Goal: Information Seeking & Learning: Check status

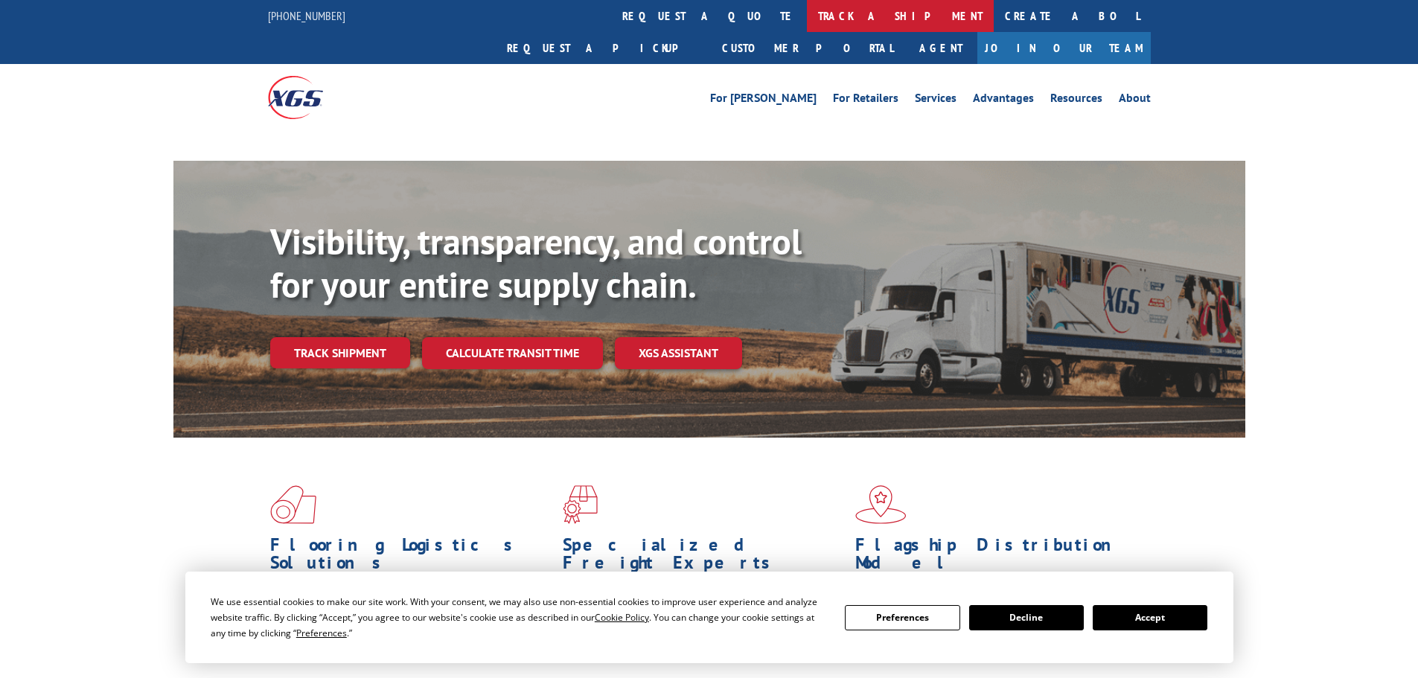
click at [807, 21] on link "track a shipment" at bounding box center [900, 16] width 187 height 32
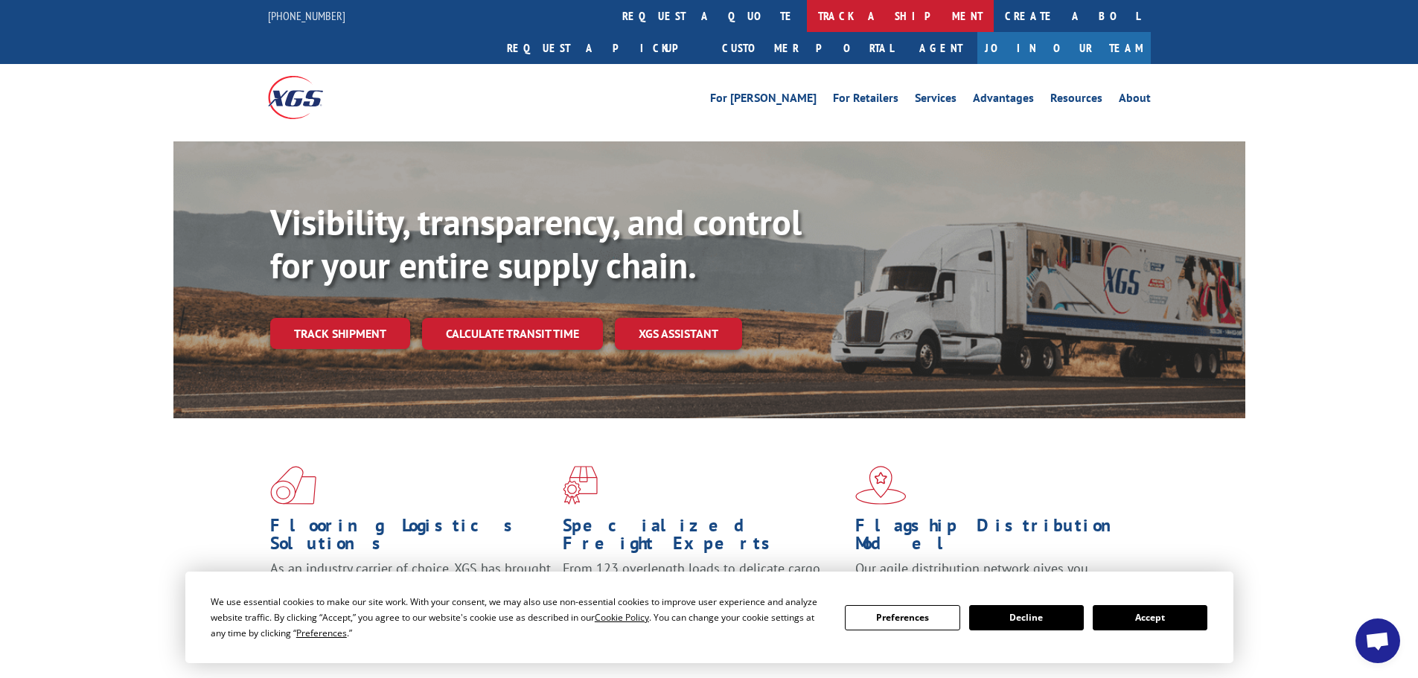
click at [807, 18] on link "track a shipment" at bounding box center [900, 16] width 187 height 32
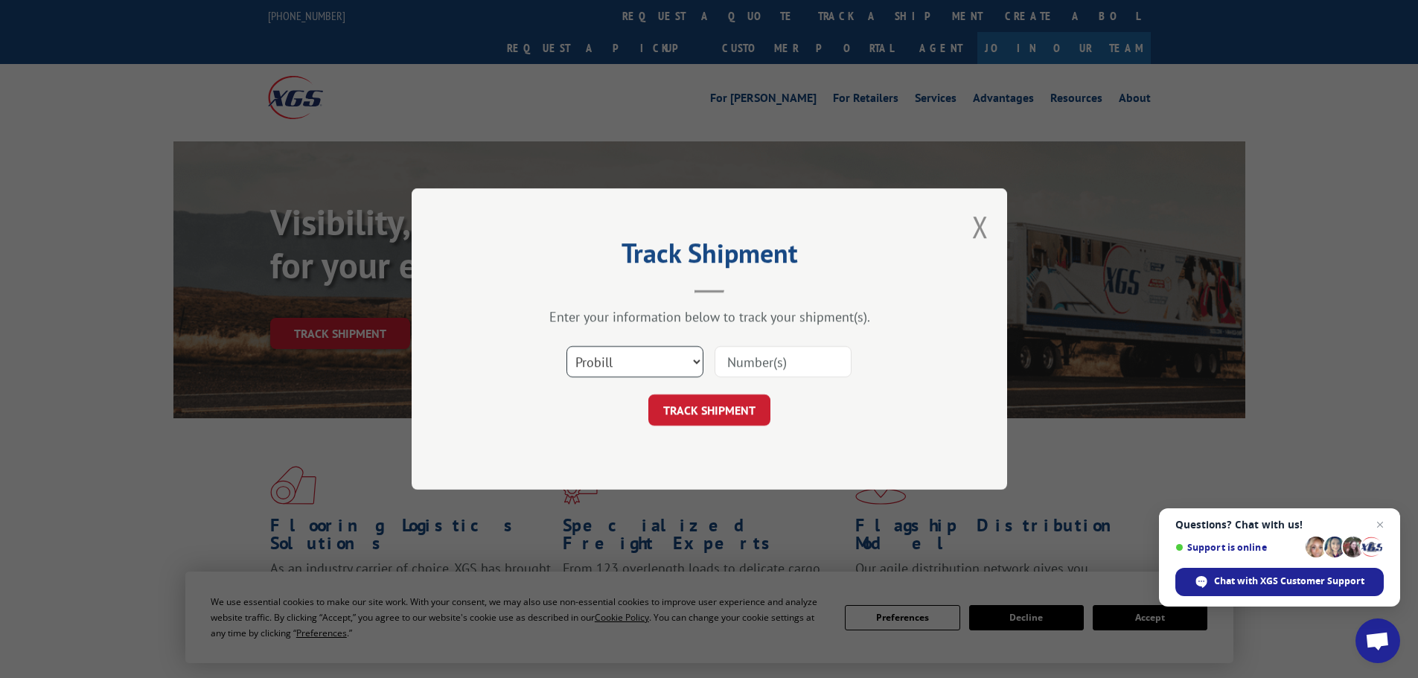
click at [627, 369] on select "Select category... Probill BOL PO" at bounding box center [635, 361] width 137 height 31
select select "bol"
click at [567, 346] on select "Select category... Probill BOL PO" at bounding box center [635, 361] width 137 height 31
click at [726, 365] on input at bounding box center [783, 361] width 137 height 31
paste input "448037"
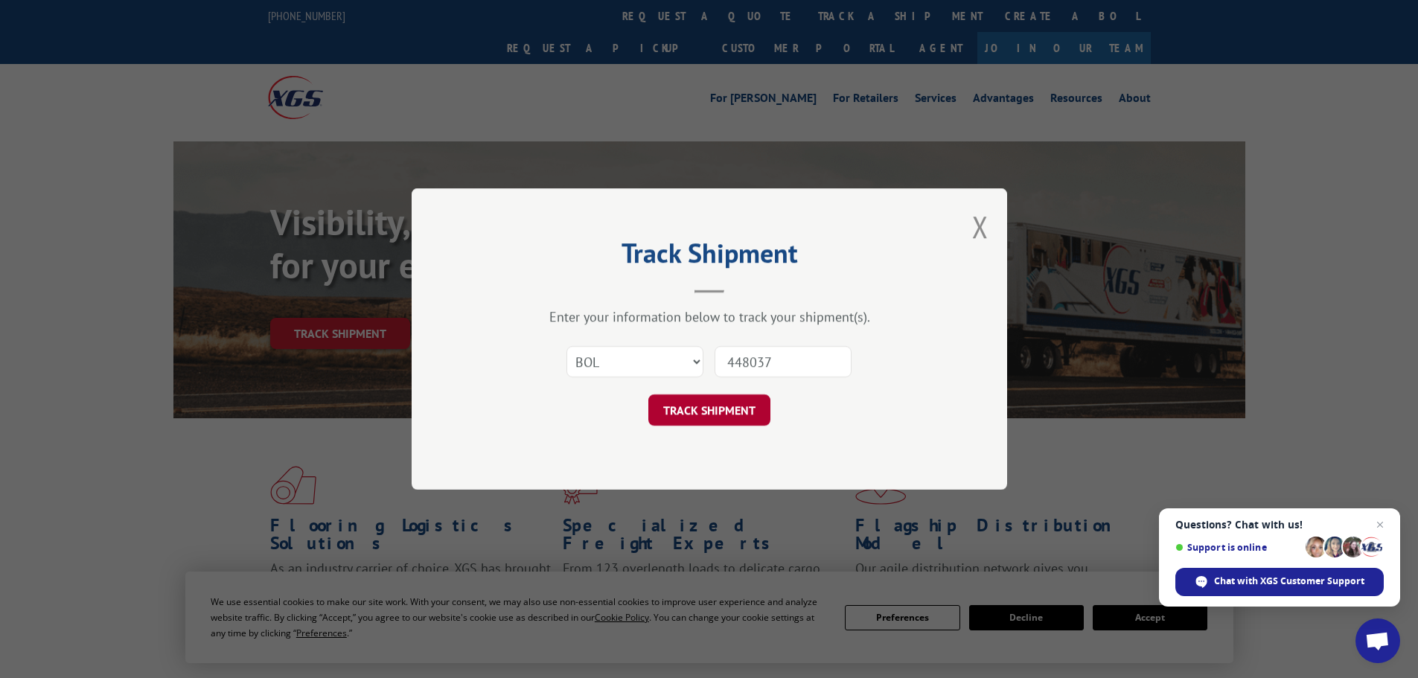
type input "448037"
click at [724, 411] on button "TRACK SHIPMENT" at bounding box center [709, 410] width 122 height 31
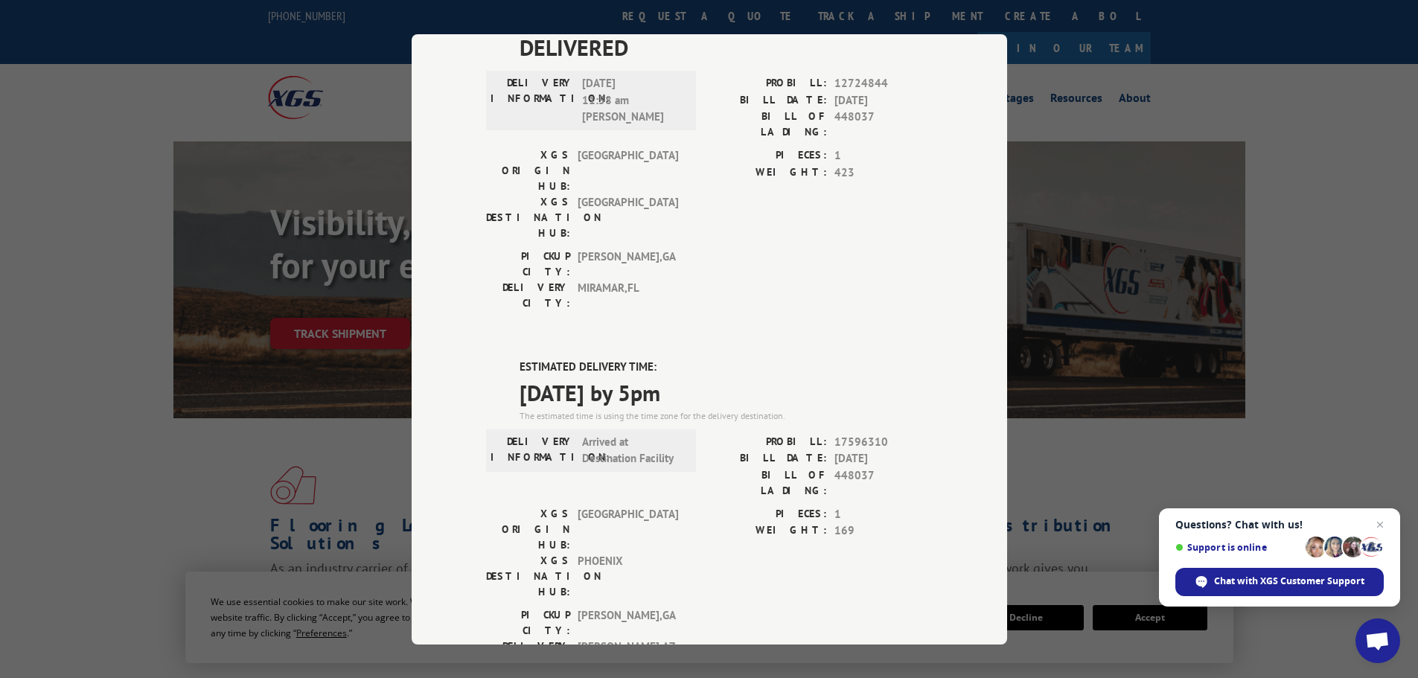
scroll to position [546, 0]
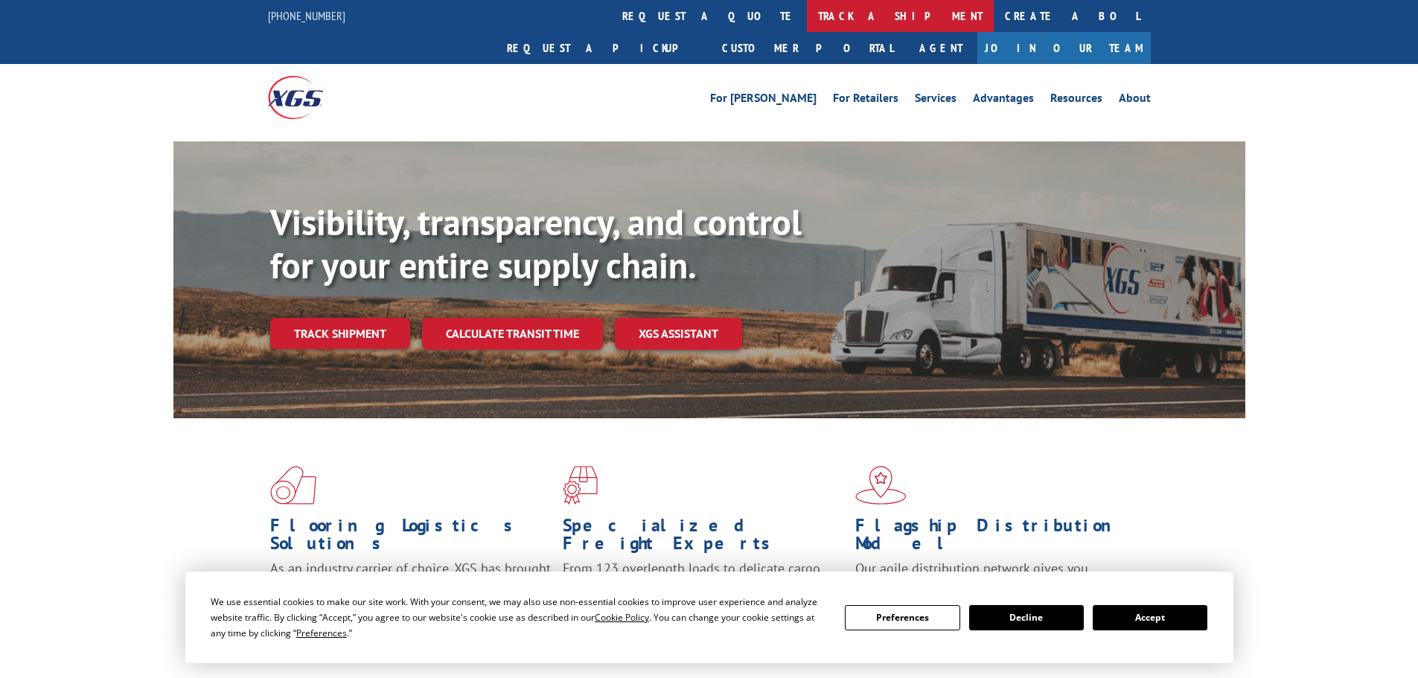
click at [807, 6] on link "track a shipment" at bounding box center [900, 16] width 187 height 32
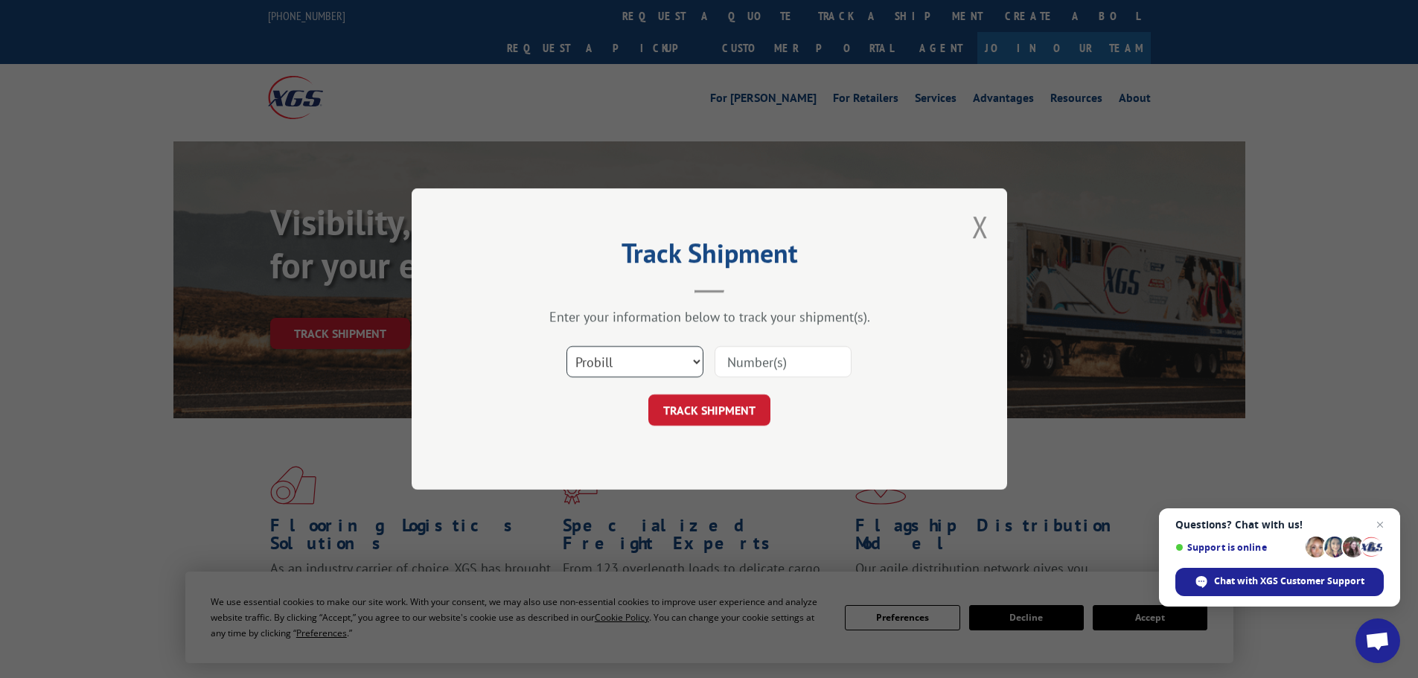
click at [657, 362] on select "Select category... Probill BOL PO" at bounding box center [635, 361] width 137 height 31
select select "bol"
click at [567, 346] on select "Select category... Probill BOL PO" at bounding box center [635, 361] width 137 height 31
click at [742, 362] on input at bounding box center [783, 361] width 137 height 31
paste input "5209128"
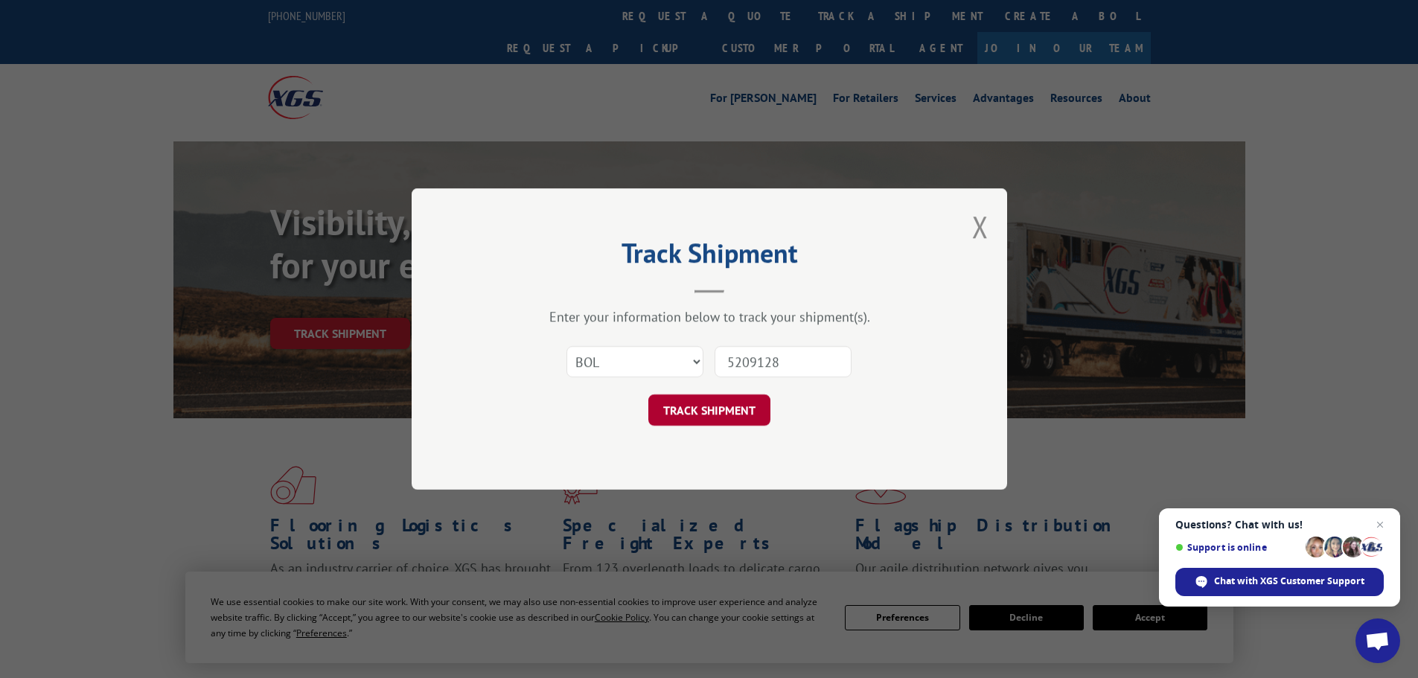
type input "5209128"
drag, startPoint x: 654, startPoint y: 416, endPoint x: 663, endPoint y: 419, distance: 9.4
click at [663, 419] on button "TRACK SHIPMENT" at bounding box center [709, 410] width 122 height 31
